Goal: Use online tool/utility: Utilize a website feature to perform a specific function

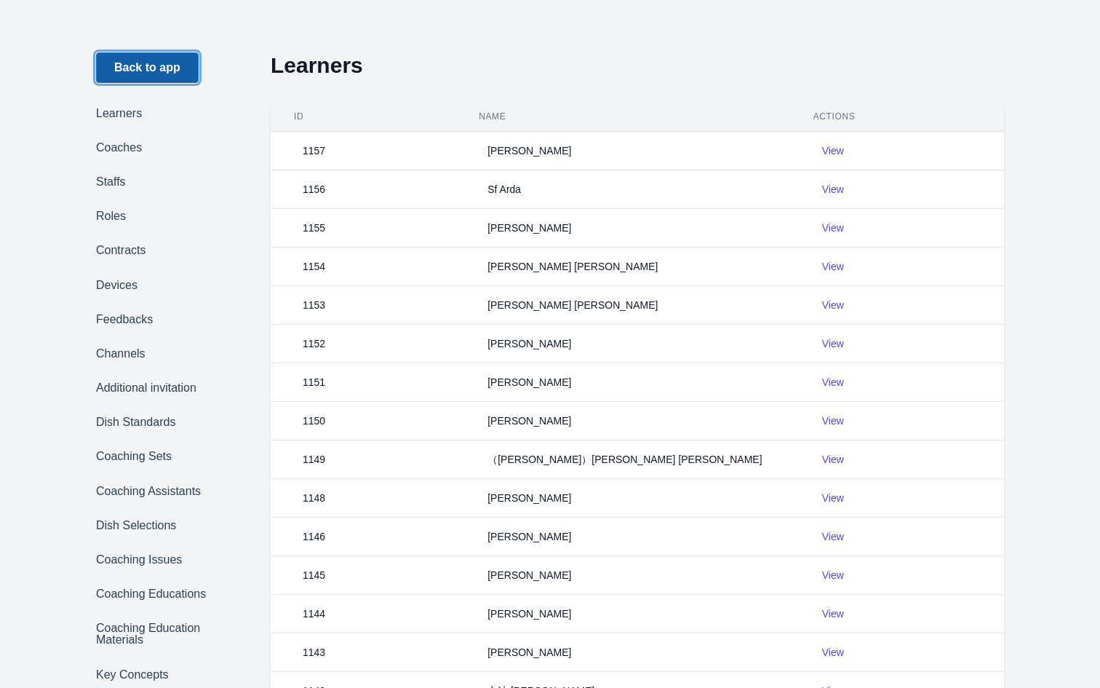
click at [133, 75] on link "Back to app" at bounding box center [147, 67] width 103 height 31
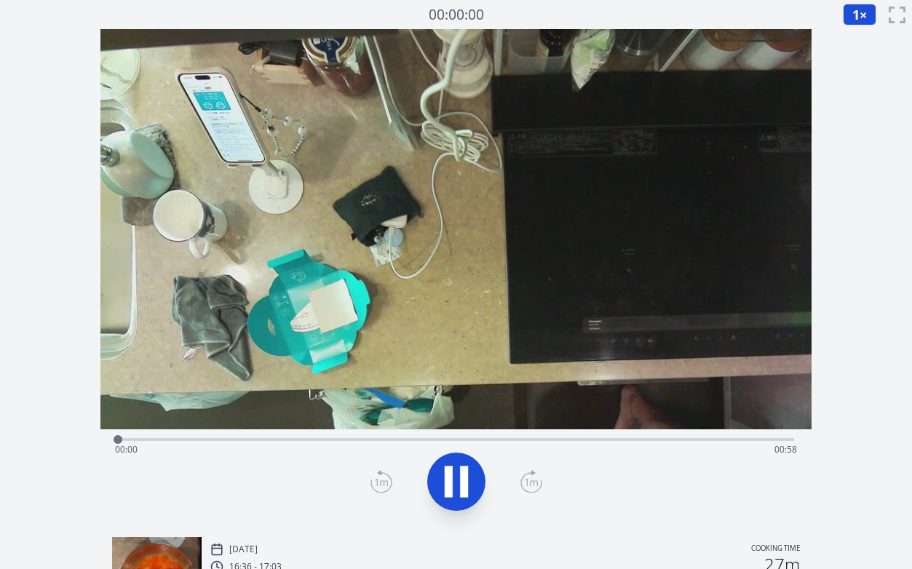
click at [207, 438] on div "Time elapsed: 00:00 Time remaining: 00:58" at bounding box center [456, 449] width 683 height 23
click at [302, 438] on div "Time elapsed: 00:08 Time remaining: 00:50" at bounding box center [456, 449] width 683 height 23
click at [448, 476] on icon at bounding box center [449, 482] width 8 height 31
click at [392, 440] on div "Time elapsed: 00:19 Time remaining: 00:39" at bounding box center [456, 449] width 683 height 23
click at [441, 440] on div "Time elapsed: 00:23 Time remaining: 00:34" at bounding box center [456, 449] width 683 height 23
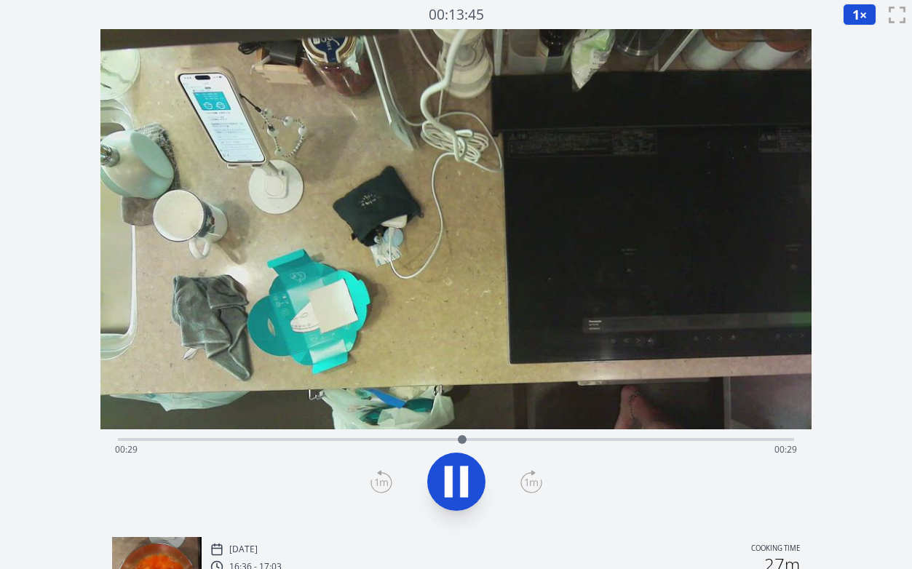
click at [488, 440] on div "Time elapsed: 00:29 Time remaining: 00:29" at bounding box center [456, 449] width 683 height 23
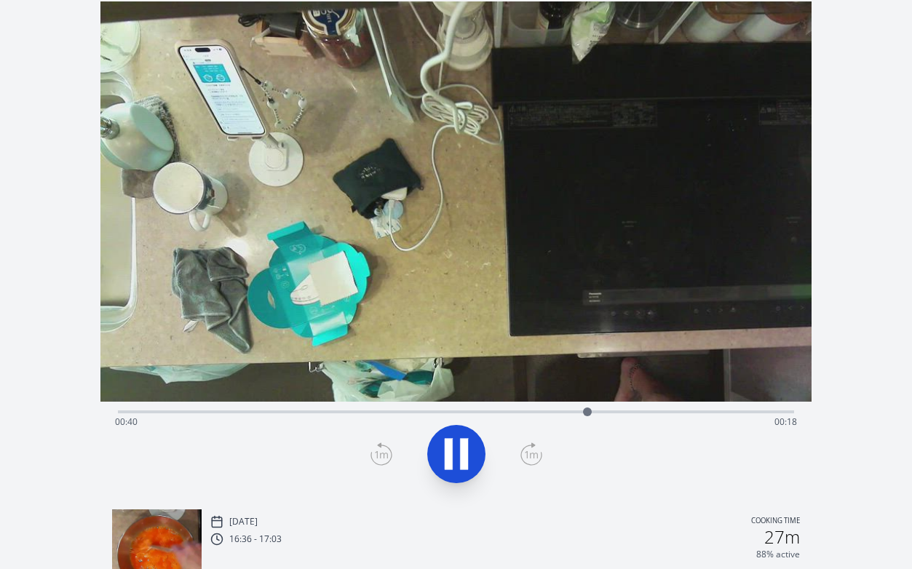
click at [566, 408] on div "Time elapsed: 00:40 Time remaining: 00:18" at bounding box center [456, 410] width 677 height 17
click at [548, 412] on div "Time elapsed: 00:39 Time remaining: 00:19" at bounding box center [456, 421] width 683 height 23
click at [464, 454] on icon at bounding box center [464, 454] width 8 height 31
drag, startPoint x: 562, startPoint y: 414, endPoint x: 559, endPoint y: 426, distance: 12.0
click at [559, 413] on div "Time elapsed: 00:37 Time remaining: 00:21" at bounding box center [456, 411] width 677 height 3
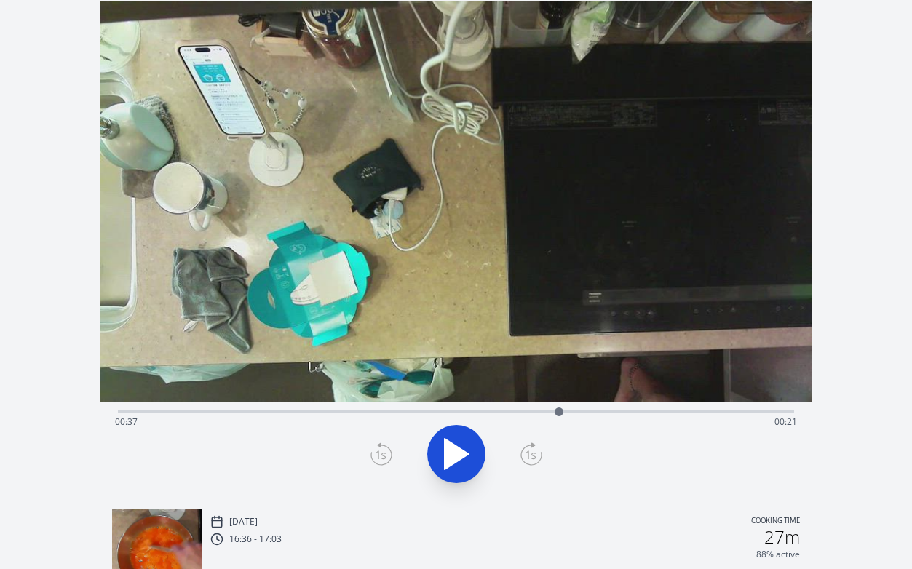
click at [479, 457] on button at bounding box center [456, 454] width 58 height 58
click at [466, 455] on icon at bounding box center [457, 454] width 24 height 31
click at [466, 455] on icon at bounding box center [464, 454] width 8 height 31
click at [466, 456] on icon at bounding box center [456, 454] width 41 height 41
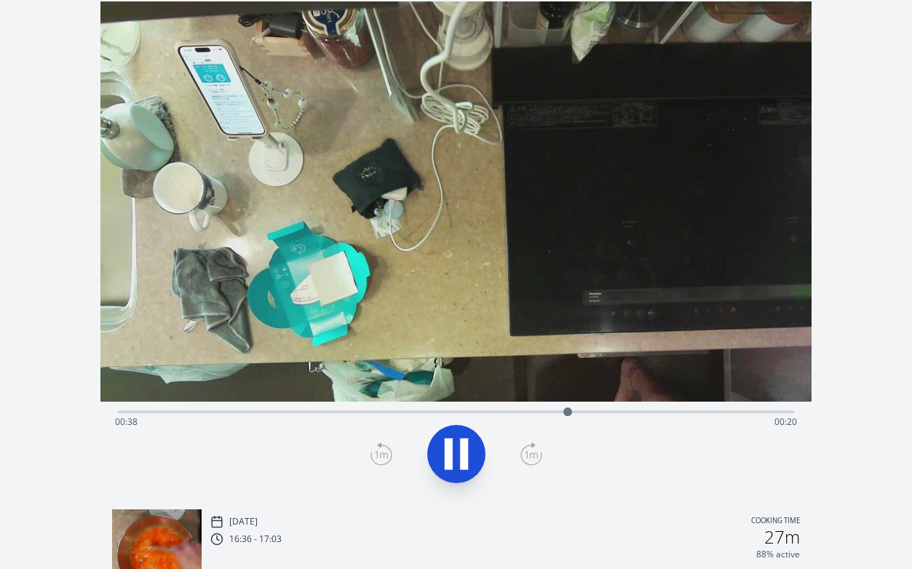
click at [466, 456] on icon at bounding box center [464, 454] width 8 height 31
click at [466, 459] on icon at bounding box center [456, 454] width 41 height 41
click at [0, 0] on icon at bounding box center [0, 0] width 0 height 0
drag, startPoint x: 566, startPoint y: 412, endPoint x: 482, endPoint y: 423, distance: 85.1
click at [482, 413] on div "Time elapsed: 00:31 Time remaining: 00:26" at bounding box center [456, 411] width 677 height 3
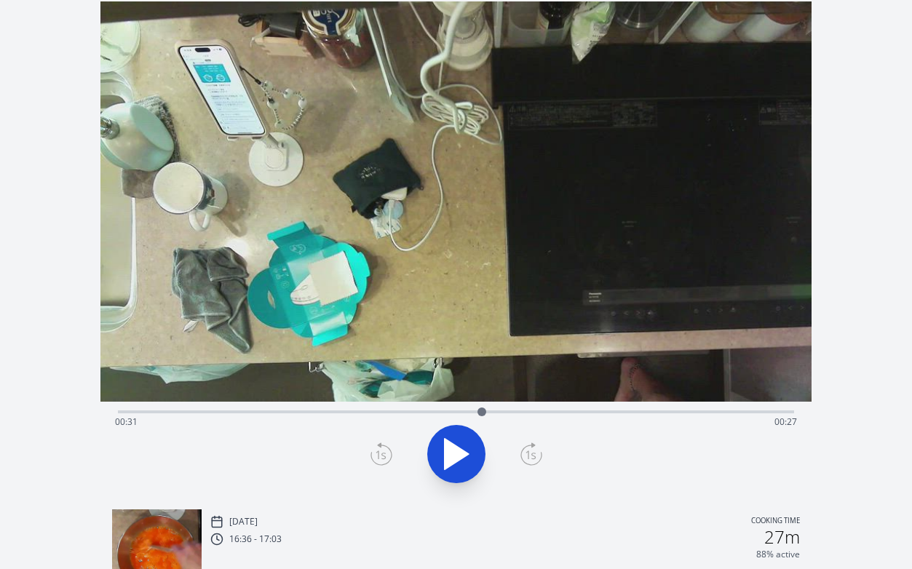
click at [445, 461] on icon at bounding box center [457, 454] width 24 height 31
click at [467, 448] on icon at bounding box center [464, 454] width 8 height 31
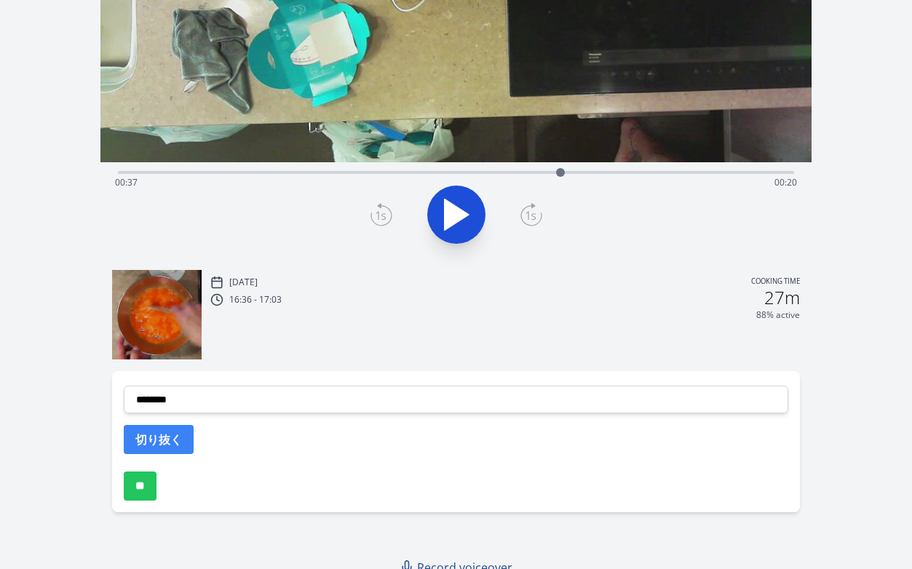
scroll to position [271, 0]
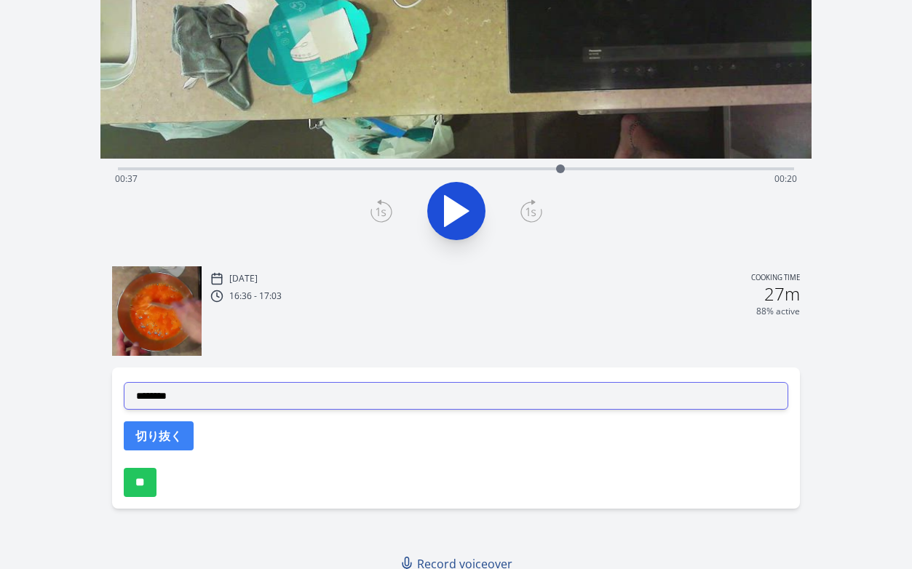
click at [354, 399] on select "**********" at bounding box center [456, 396] width 665 height 28
select select "**********"
click at [124, 382] on select "**********" at bounding box center [456, 396] width 665 height 28
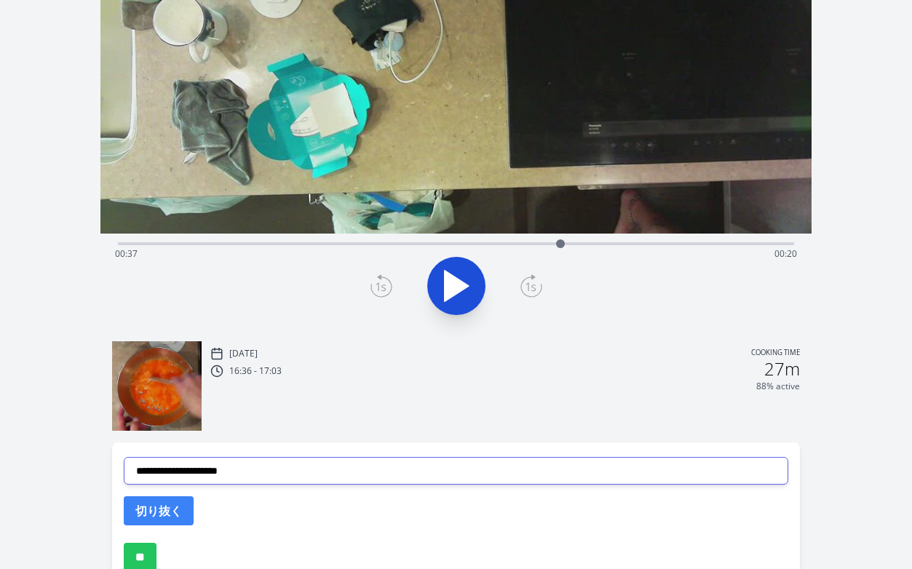
scroll to position [146, 0]
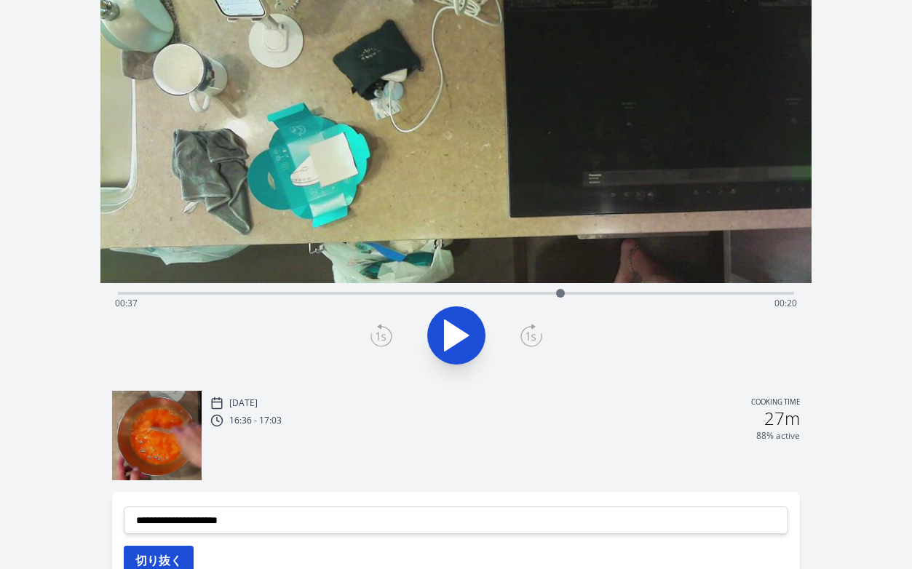
click at [174, 548] on button "切り抜く" at bounding box center [159, 560] width 70 height 29
click at [581, 293] on div "Time elapsed: 00:37 Time remaining: 00:20" at bounding box center [456, 303] width 683 height 23
click at [602, 293] on div "Time elapsed: 00:39 Time remaining: 00:19" at bounding box center [456, 303] width 683 height 23
click at [618, 293] on div "Time elapsed: 00:41 Time remaining: 00:17" at bounding box center [456, 303] width 683 height 23
click at [632, 293] on div "Time elapsed: 00:42 Time remaining: 00:16" at bounding box center [456, 303] width 683 height 23
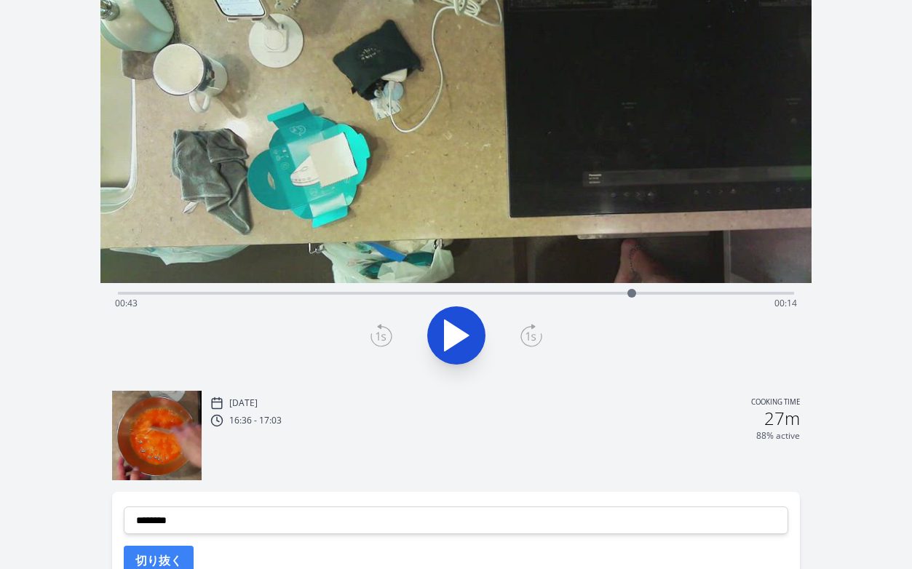
click at [646, 293] on div "Time elapsed: 00:43 Time remaining: 00:14" at bounding box center [456, 303] width 683 height 23
click at [659, 293] on div "Time elapsed: 00:45 Time remaining: 00:13" at bounding box center [456, 303] width 683 height 23
click at [662, 293] on div at bounding box center [659, 293] width 9 height 9
click at [679, 293] on div "Time elapsed: 00:46 Time remaining: 00:12" at bounding box center [456, 303] width 683 height 23
click at [691, 293] on div "Time elapsed: 00:47 Time remaining: 00:10" at bounding box center [456, 303] width 683 height 23
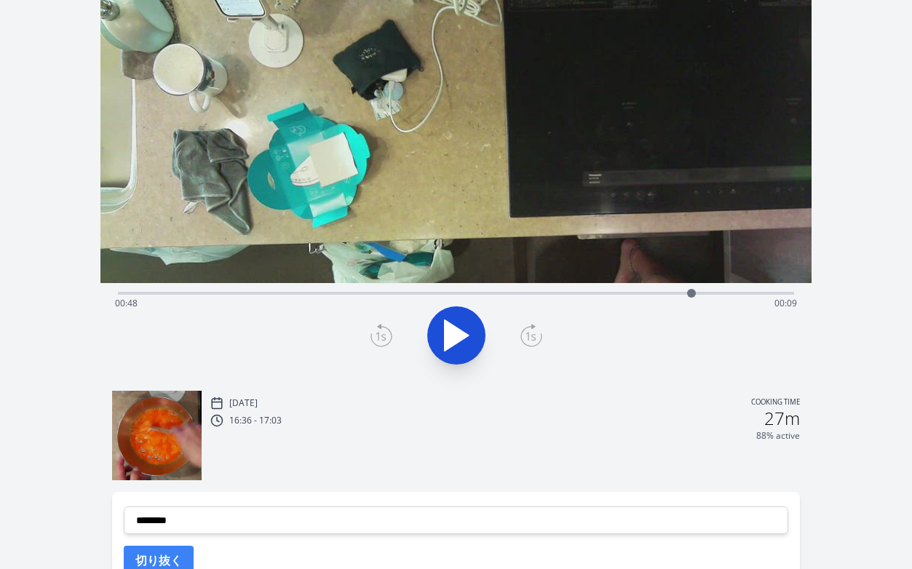
click at [708, 288] on div "Time elapsed: 00:48 Time remaining: 00:09" at bounding box center [456, 291] width 677 height 17
click at [686, 296] on div "Time elapsed: 00:50 Time remaining: 00:08" at bounding box center [456, 303] width 683 height 23
click at [651, 296] on div "Time elapsed: 00:48 Time remaining: 00:10" at bounding box center [456, 303] width 683 height 23
click at [602, 294] on div "Time elapsed: 00:45 Time remaining: 00:13" at bounding box center [456, 303] width 683 height 23
click at [566, 294] on div "Time elapsed: 00:41 Time remaining: 00:17" at bounding box center [456, 303] width 683 height 23
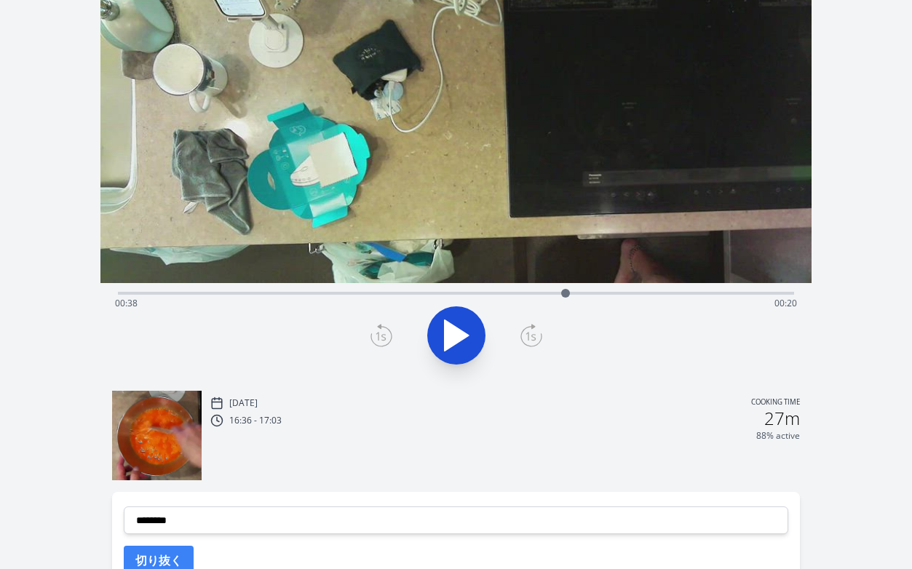
click at [542, 295] on div "Time elapsed: 00:38 Time remaining: 00:20" at bounding box center [456, 303] width 683 height 23
click at [518, 293] on div "Time elapsed: 00:36 Time remaining: 00:22" at bounding box center [456, 303] width 683 height 23
click at [531, 292] on div "Time elapsed: 00:34 Time remaining: 00:24" at bounding box center [456, 303] width 683 height 23
click at [560, 292] on div "Time elapsed: 00:35 Time remaining: 00:23" at bounding box center [456, 303] width 683 height 23
click at [573, 292] on div "Time elapsed: 00:37 Time remaining: 00:21" at bounding box center [456, 303] width 683 height 23
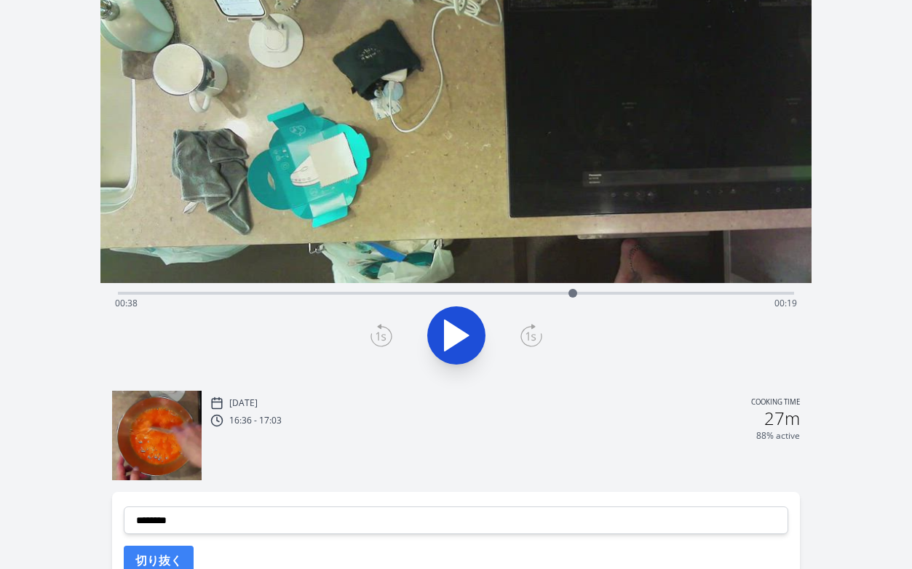
click at [582, 291] on div at bounding box center [573, 293] width 22 height 22
click at [535, 292] on div "Time elapsed: 00:39 Time remaining: 00:19" at bounding box center [456, 303] width 683 height 23
click at [547, 292] on div "Time elapsed: 00:35 Time remaining: 00:23" at bounding box center [456, 303] width 683 height 23
click at [566, 290] on div "Time elapsed: 00:36 Time remaining: 00:22" at bounding box center [456, 291] width 677 height 17
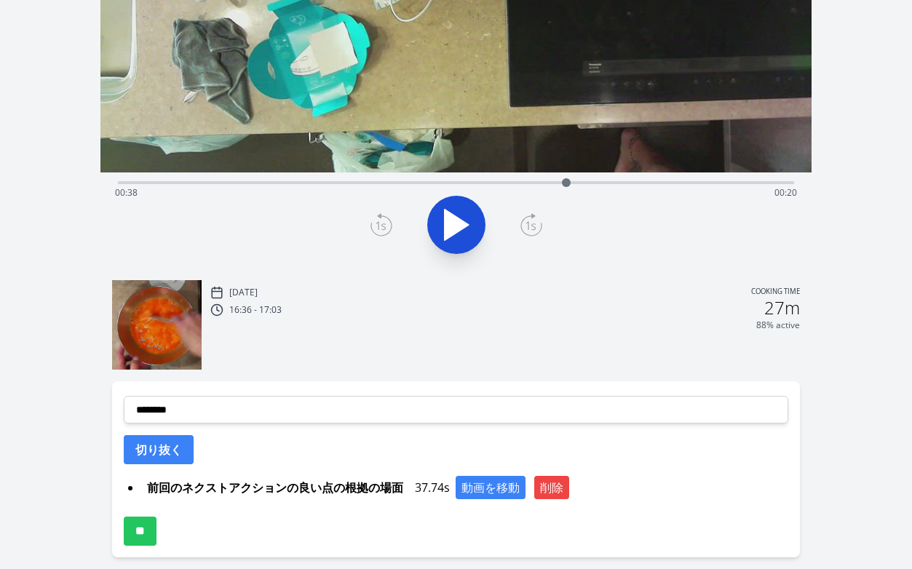
scroll to position [315, 0]
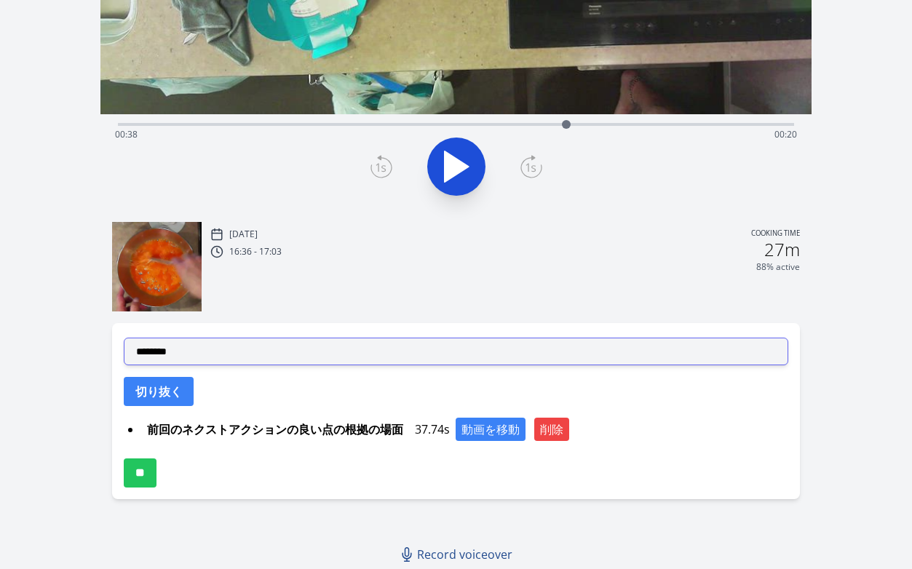
click at [419, 338] on select "**********" at bounding box center [456, 352] width 665 height 28
select select "**********"
click at [124, 338] on select "**********" at bounding box center [456, 352] width 665 height 28
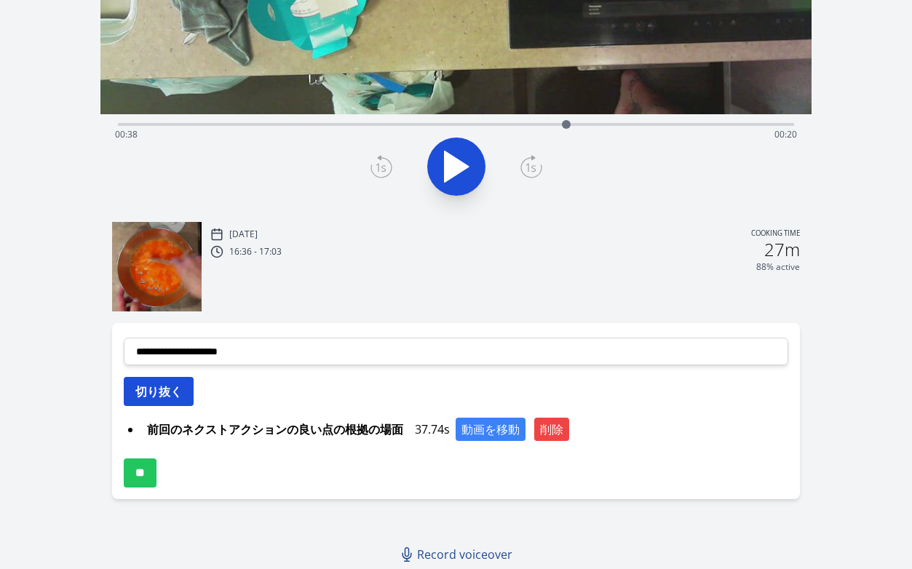
click at [162, 394] on button "切り抜く" at bounding box center [159, 391] width 70 height 29
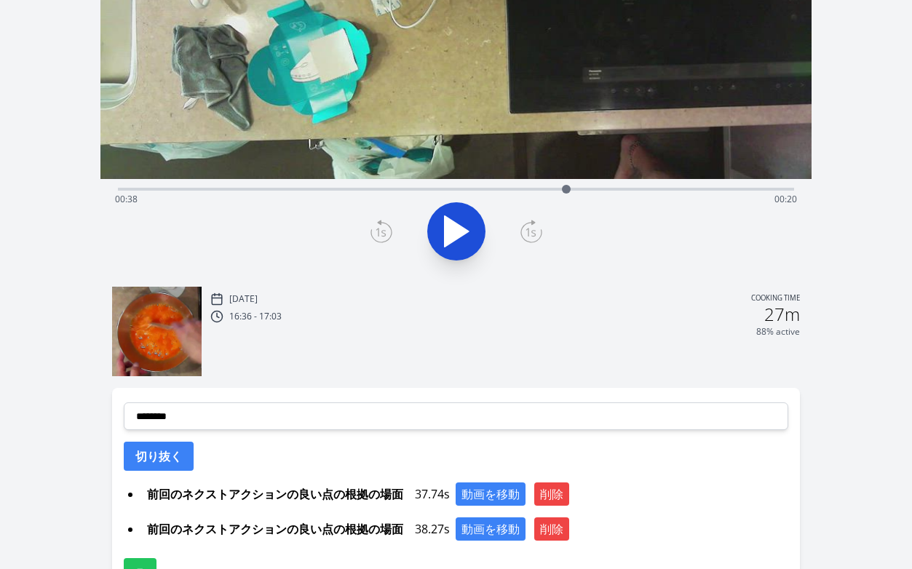
scroll to position [220, 0]
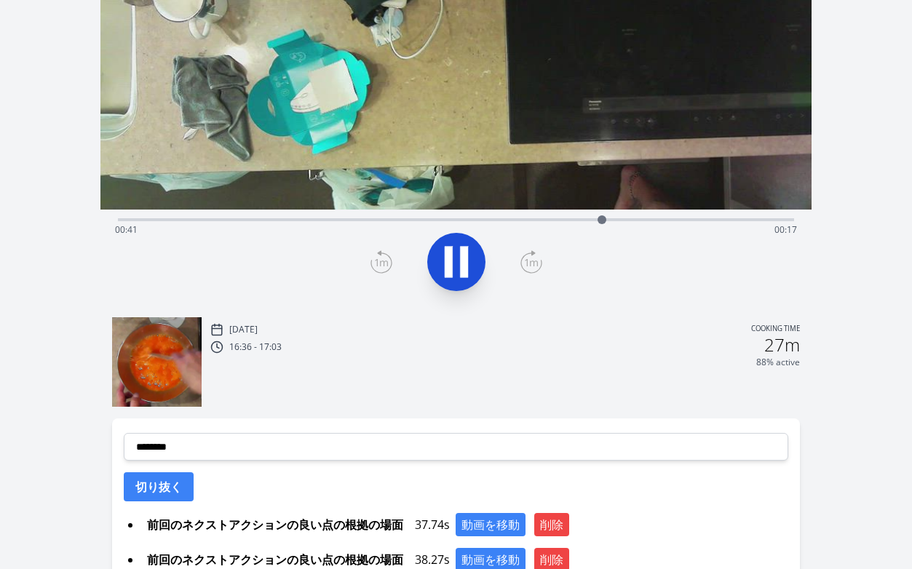
click at [747, 217] on div "Time elapsed: 00:41 Time remaining: 00:17" at bounding box center [456, 218] width 677 height 17
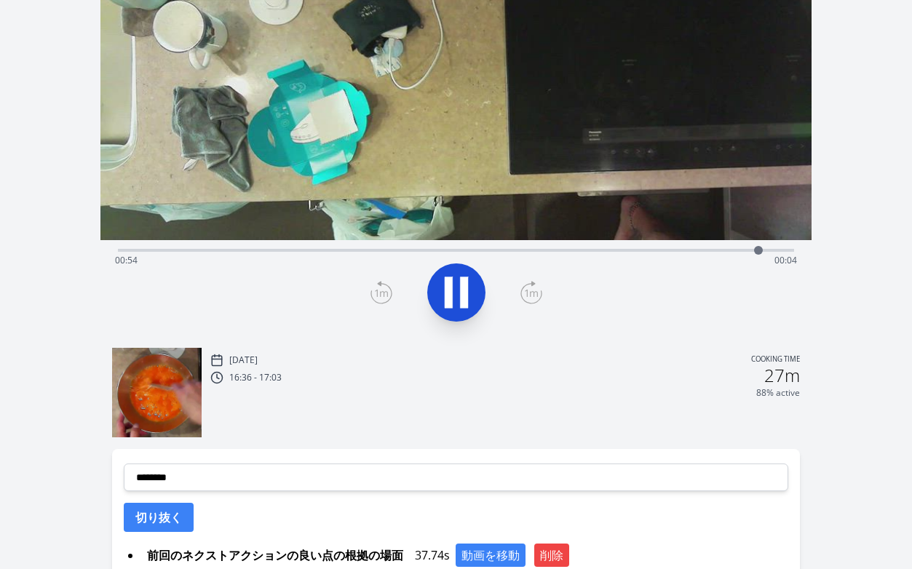
scroll to position [166, 0]
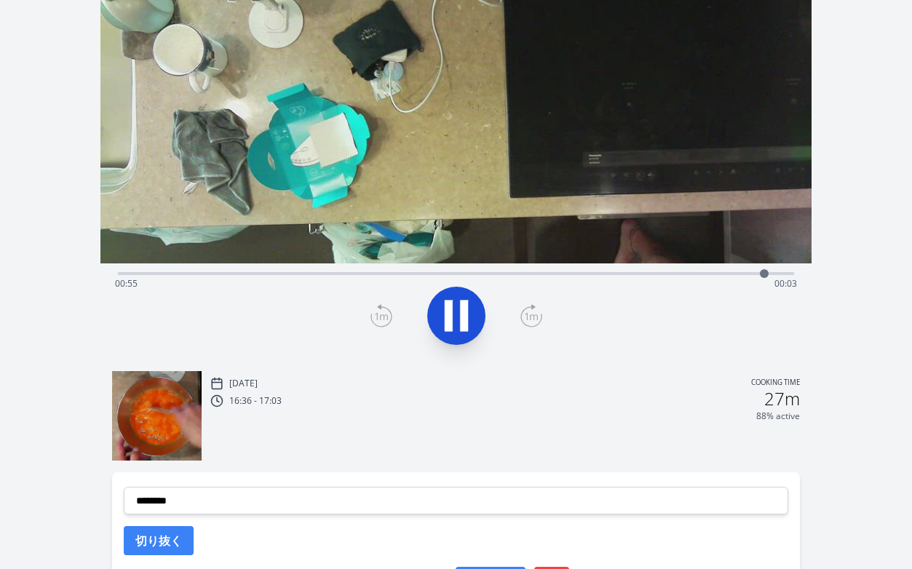
click at [739, 274] on div "Time elapsed: 00:55 Time remaining: 00:03" at bounding box center [456, 283] width 683 height 23
click at [709, 275] on div "Time elapsed: 00:53 Time remaining: 00:05" at bounding box center [456, 283] width 683 height 23
click at [679, 274] on div "Time elapsed: 00:52 Time remaining: 00:06" at bounding box center [456, 283] width 683 height 23
click at [653, 276] on div "Time elapsed: 00:49 Time remaining: 00:09" at bounding box center [456, 283] width 683 height 23
click at [446, 313] on icon at bounding box center [449, 316] width 8 height 31
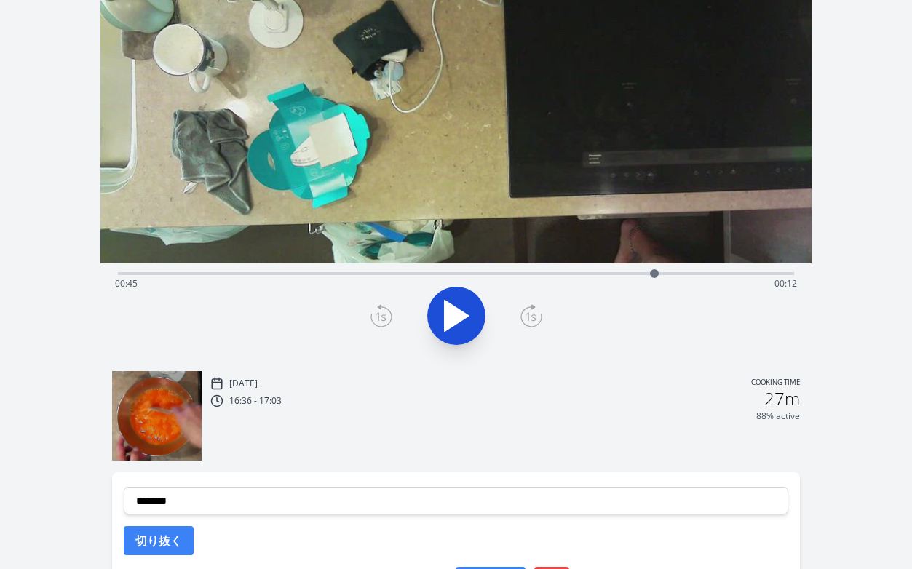
drag, startPoint x: 665, startPoint y: 274, endPoint x: 654, endPoint y: 282, distance: 13.4
click at [654, 282] on div at bounding box center [654, 274] width 22 height 22
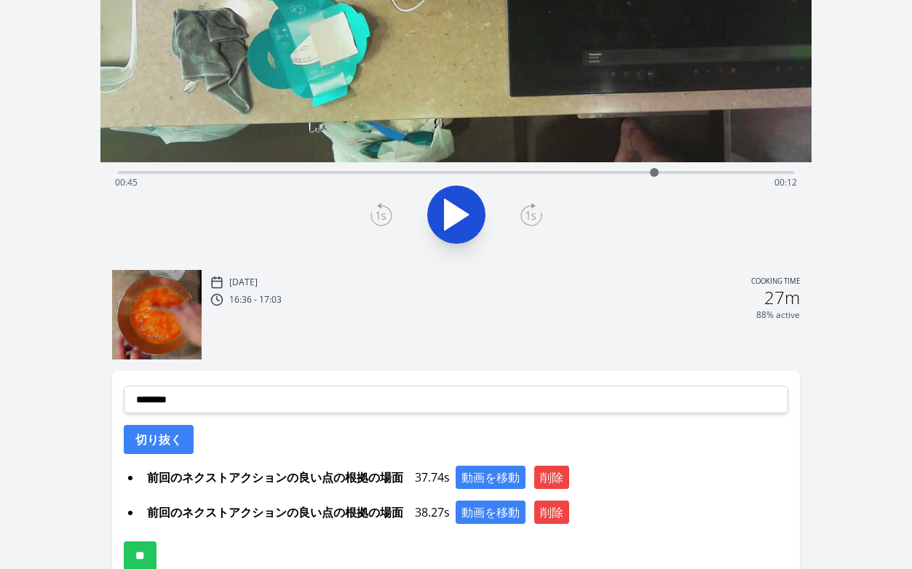
scroll to position [269, 0]
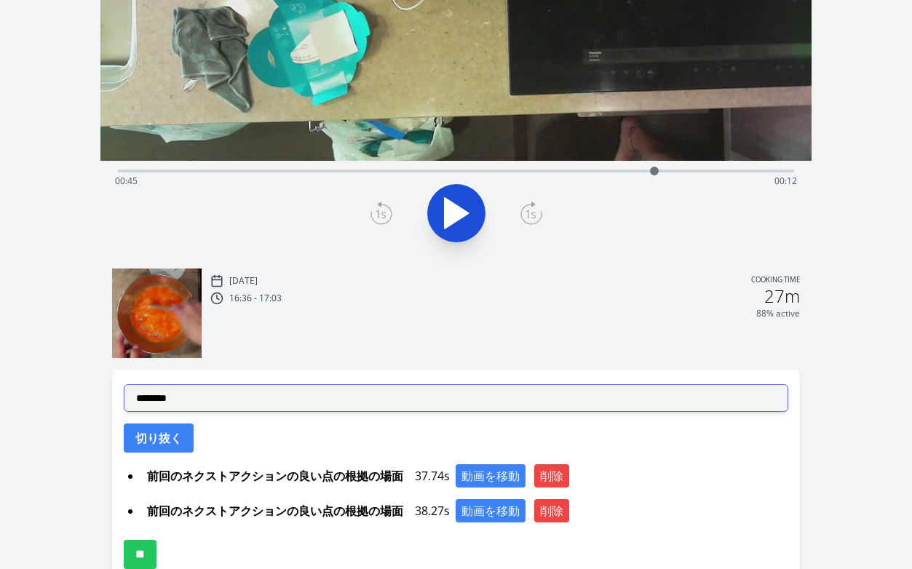
click at [309, 389] on select "**********" at bounding box center [456, 398] width 665 height 28
select select "**********"
click at [124, 384] on select "**********" at bounding box center [456, 398] width 665 height 28
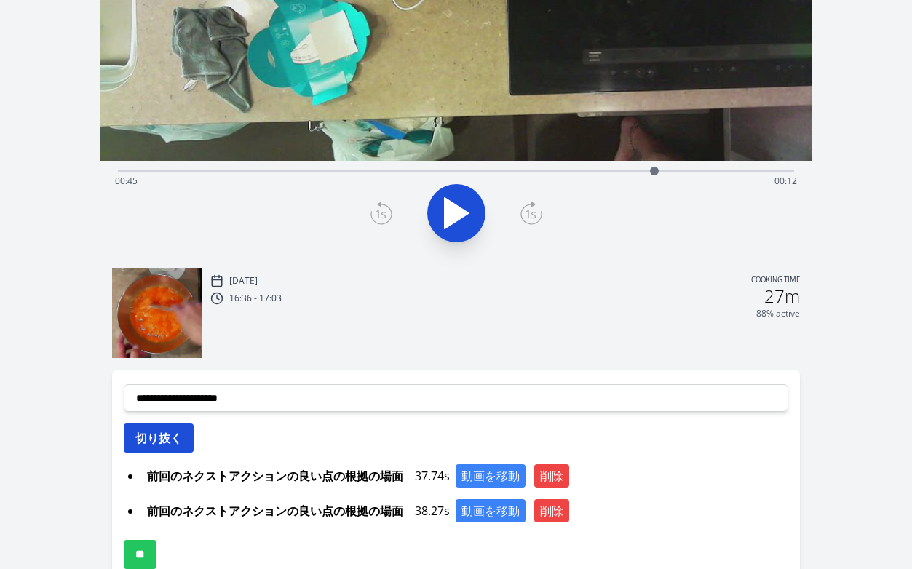
click at [166, 437] on button "切り抜く" at bounding box center [159, 438] width 70 height 29
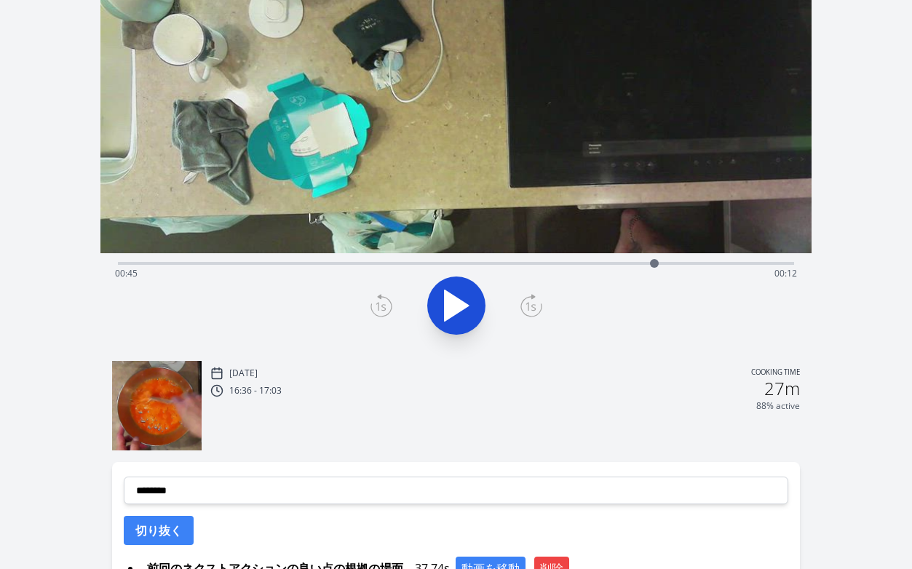
scroll to position [173, 0]
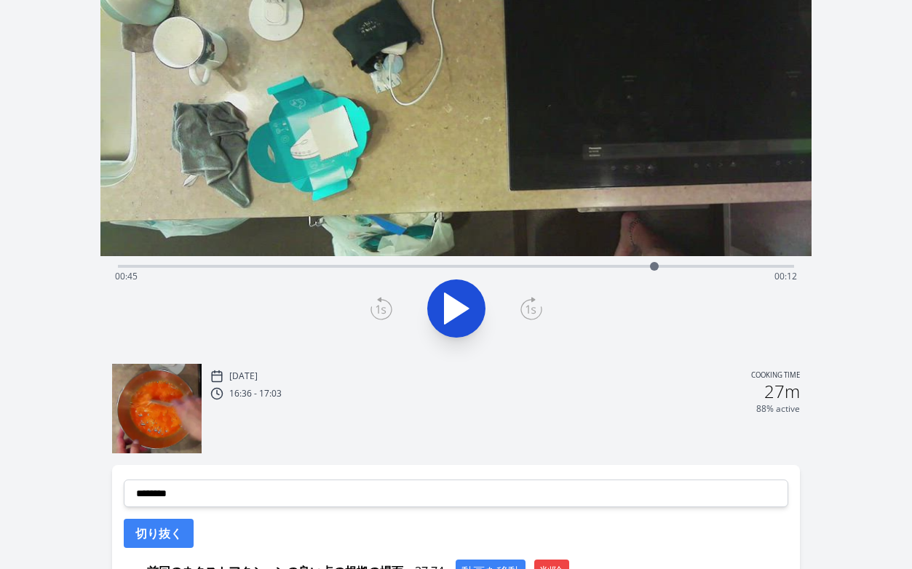
click at [441, 266] on div "Time elapsed: 00:45 Time remaining: 00:12" at bounding box center [456, 276] width 683 height 23
click at [489, 266] on div "Time elapsed: 00:27 Time remaining: 00:31" at bounding box center [456, 276] width 683 height 23
click at [520, 266] on div "Time elapsed: 00:31 Time remaining: 00:27" at bounding box center [456, 276] width 683 height 23
click at [544, 266] on div "Time elapsed: 00:34 Time remaining: 00:24" at bounding box center [456, 276] width 683 height 23
click at [558, 266] on div "Time elapsed: 00:36 Time remaining: 00:22" at bounding box center [456, 276] width 683 height 23
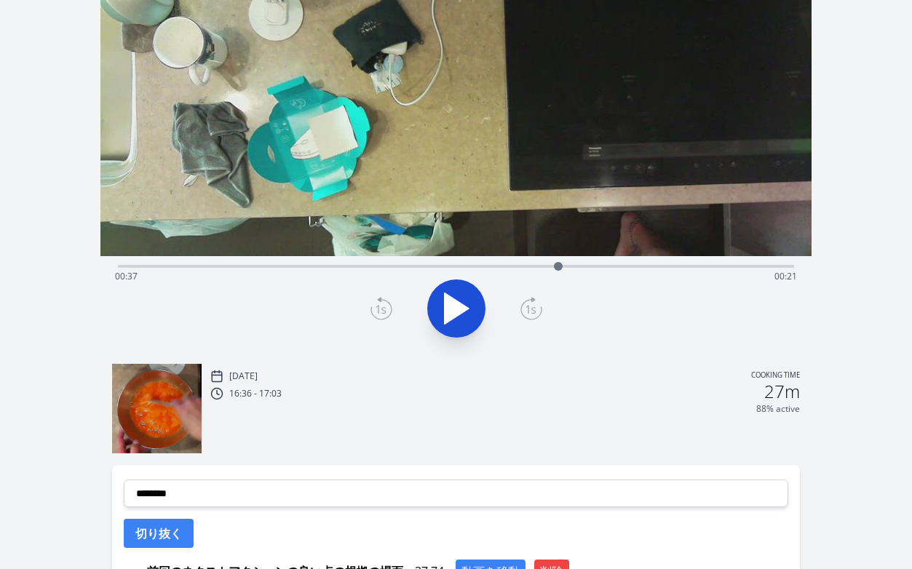
click at [571, 263] on div "Time elapsed: 00:37 Time remaining: 00:21" at bounding box center [456, 264] width 677 height 17
click at [587, 263] on div "Time elapsed: 00:38 Time remaining: 00:20" at bounding box center [456, 264] width 677 height 17
click at [600, 263] on div "Time elapsed: 00:40 Time remaining: 00:18" at bounding box center [456, 264] width 677 height 17
click at [612, 263] on div "Time elapsed: 00:41 Time remaining: 00:17" at bounding box center [456, 264] width 677 height 17
drag, startPoint x: 609, startPoint y: 264, endPoint x: 633, endPoint y: 278, distance: 27.7
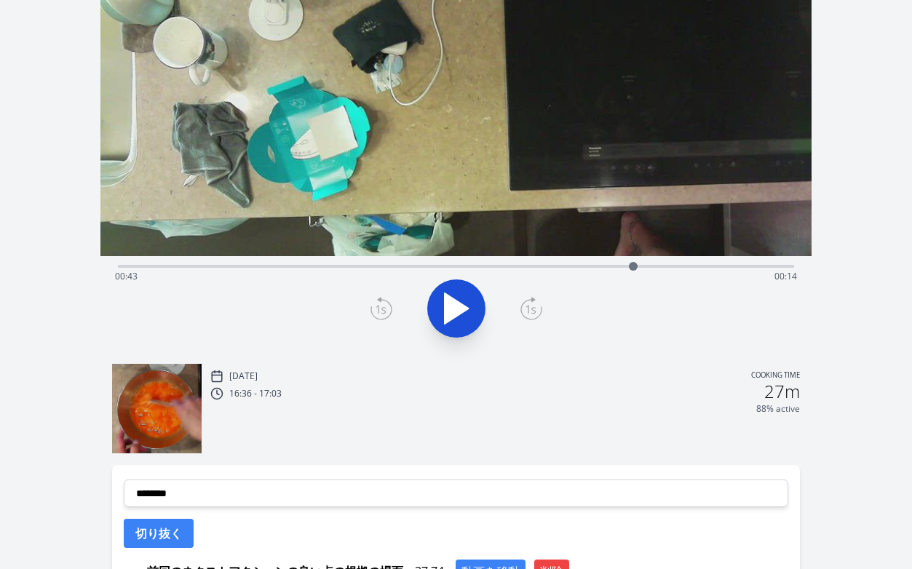
click at [633, 268] on div "Time elapsed: 00:43 Time remaining: 00:14" at bounding box center [456, 266] width 677 height 3
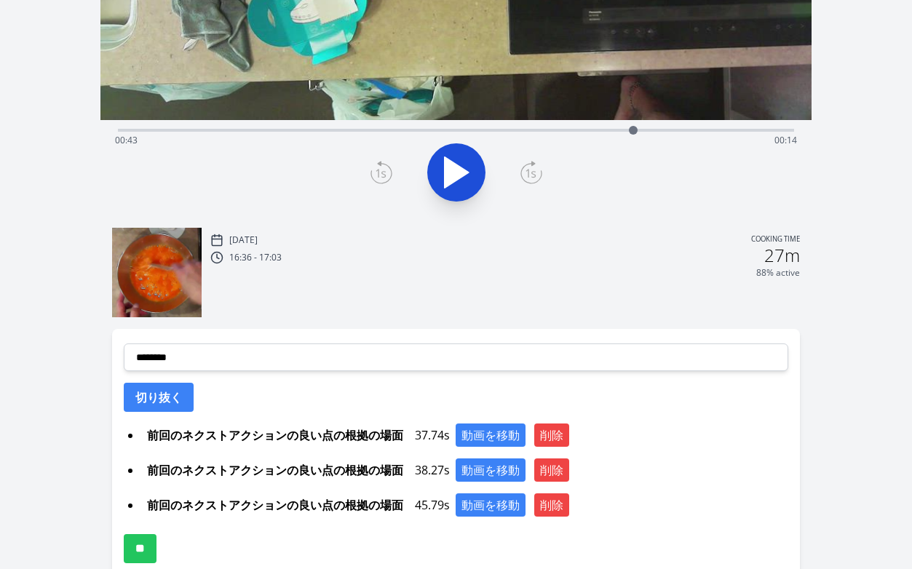
scroll to position [320, 0]
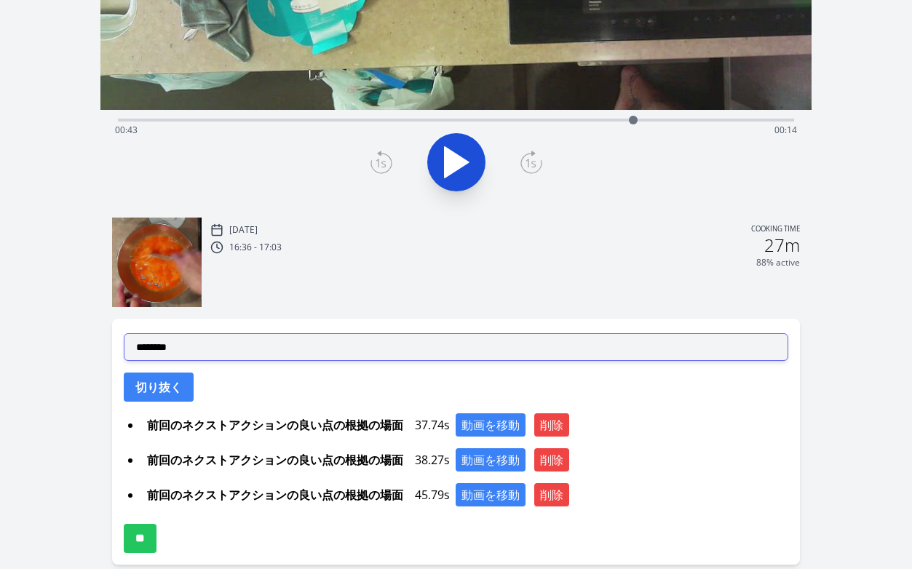
click at [328, 348] on select "**********" at bounding box center [456, 347] width 665 height 28
select select "**********"
click at [124, 333] on select "**********" at bounding box center [456, 347] width 665 height 28
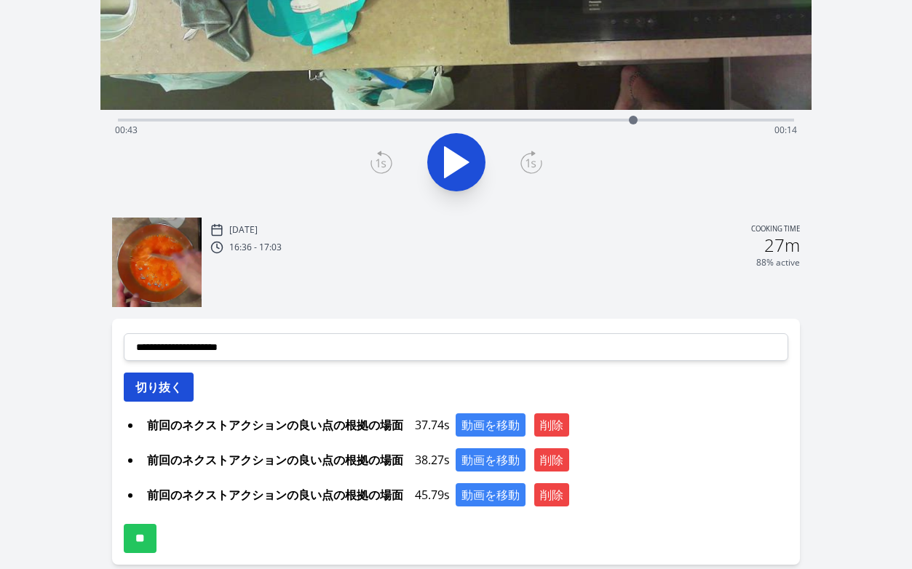
click at [167, 396] on button "切り抜く" at bounding box center [159, 387] width 70 height 29
select select
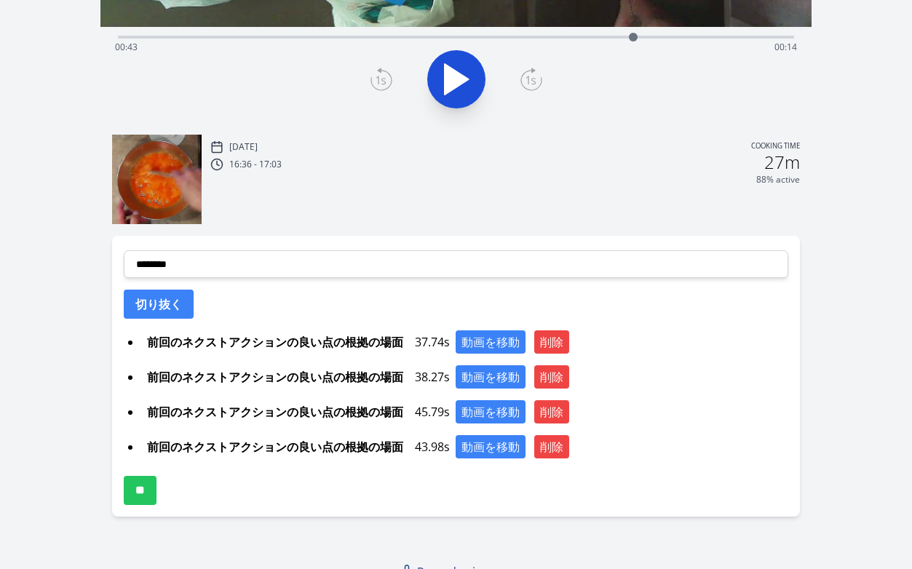
scroll to position [410, 0]
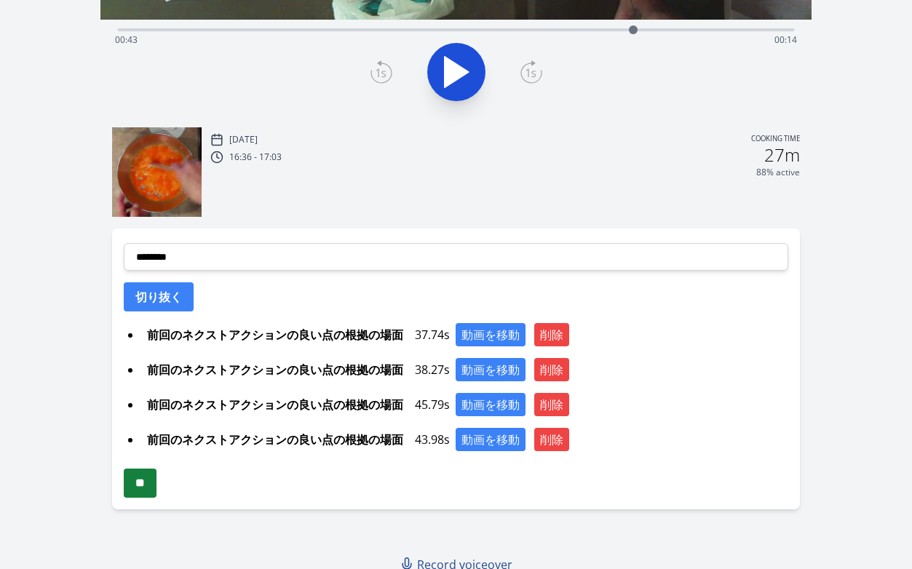
click at [146, 485] on input "**" at bounding box center [140, 483] width 33 height 29
